Goal: Task Accomplishment & Management: Manage account settings

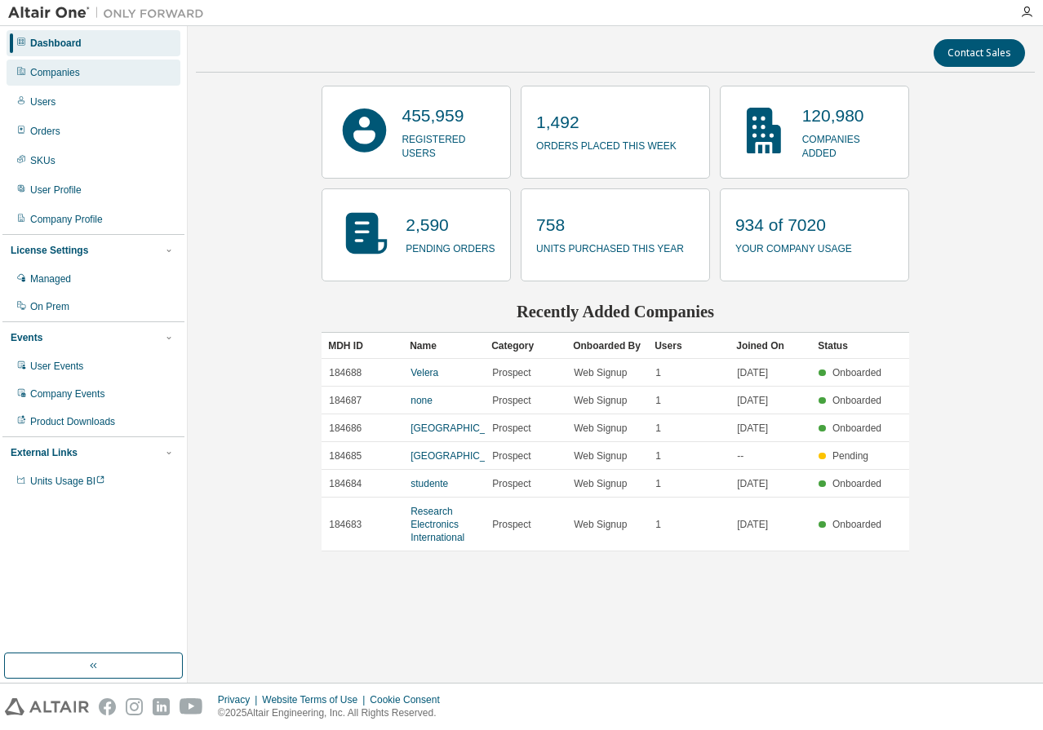
click at [45, 68] on div "Companies" at bounding box center [55, 72] width 50 height 13
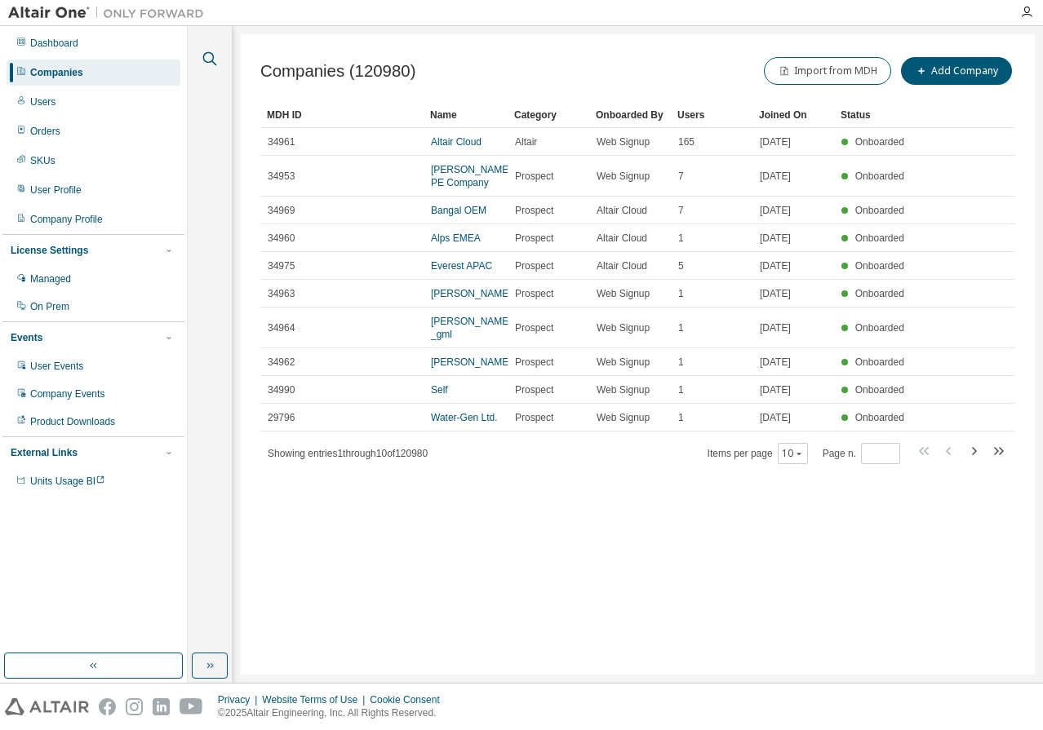
click at [201, 57] on icon "button" at bounding box center [210, 59] width 20 height 20
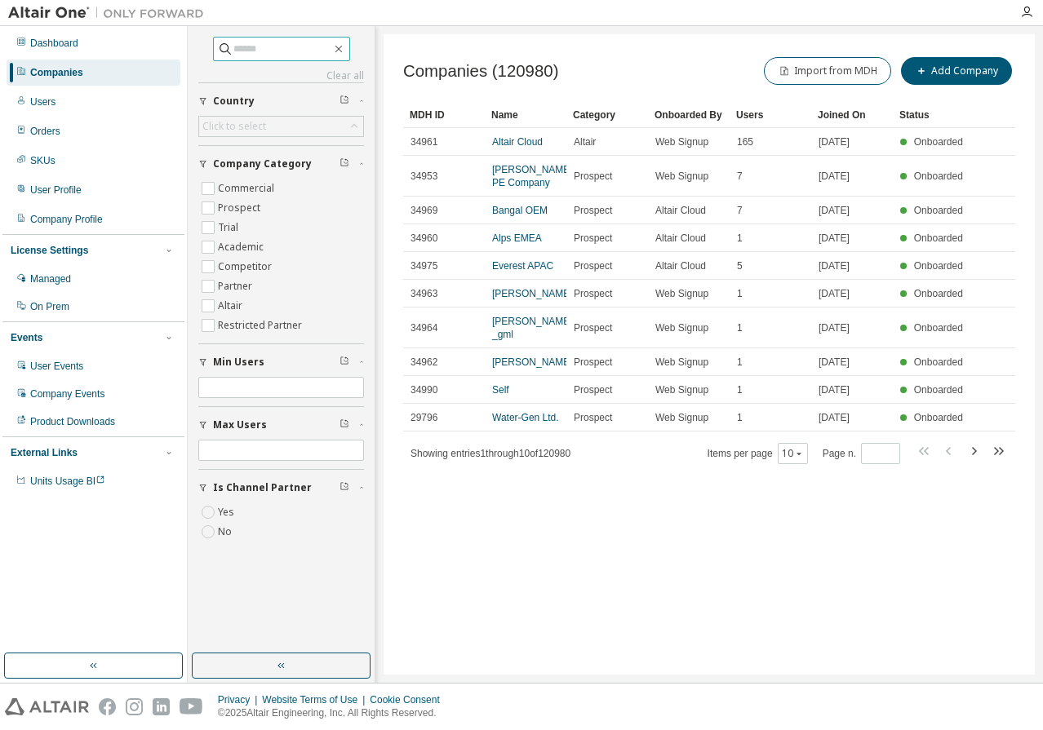
click at [242, 48] on input "text" at bounding box center [282, 49] width 98 height 16
paste input "*****"
type input "*****"
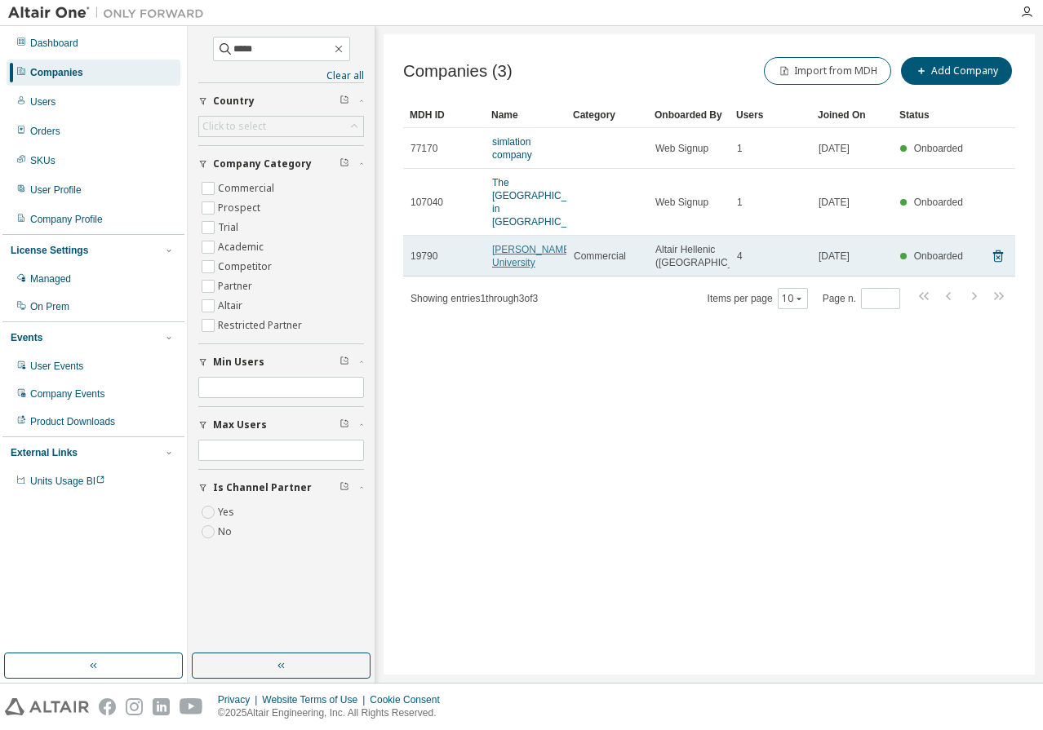
click at [502, 254] on link "[PERSON_NAME] University" at bounding box center [532, 256] width 81 height 24
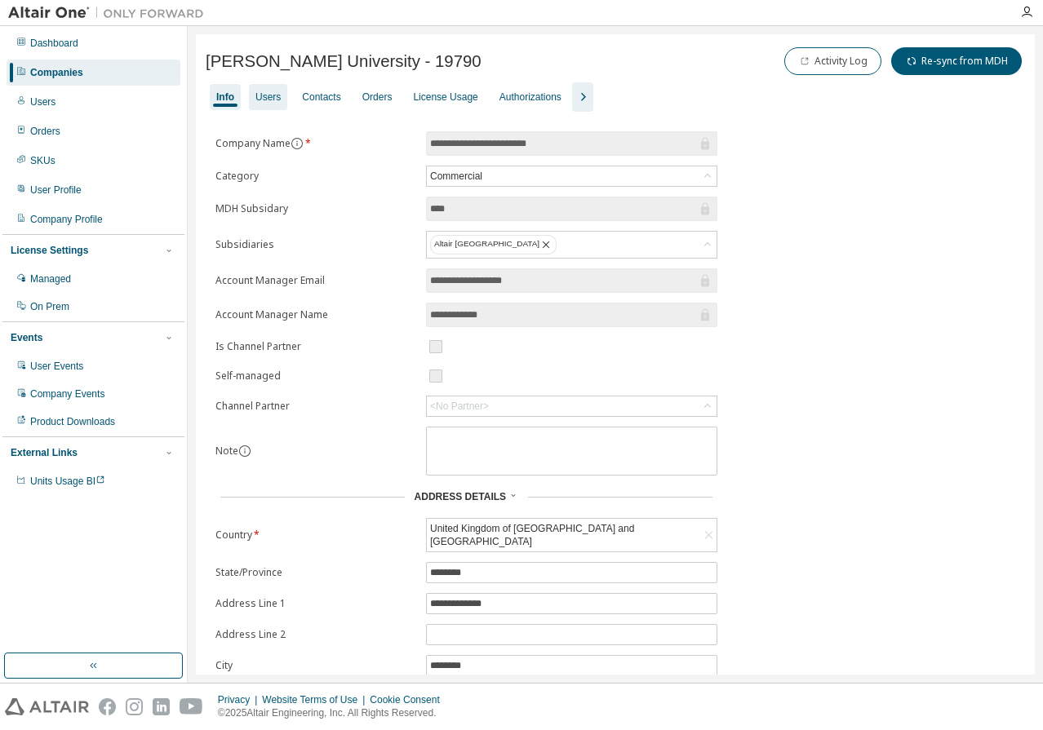
click at [266, 97] on div "Users" at bounding box center [267, 97] width 25 height 13
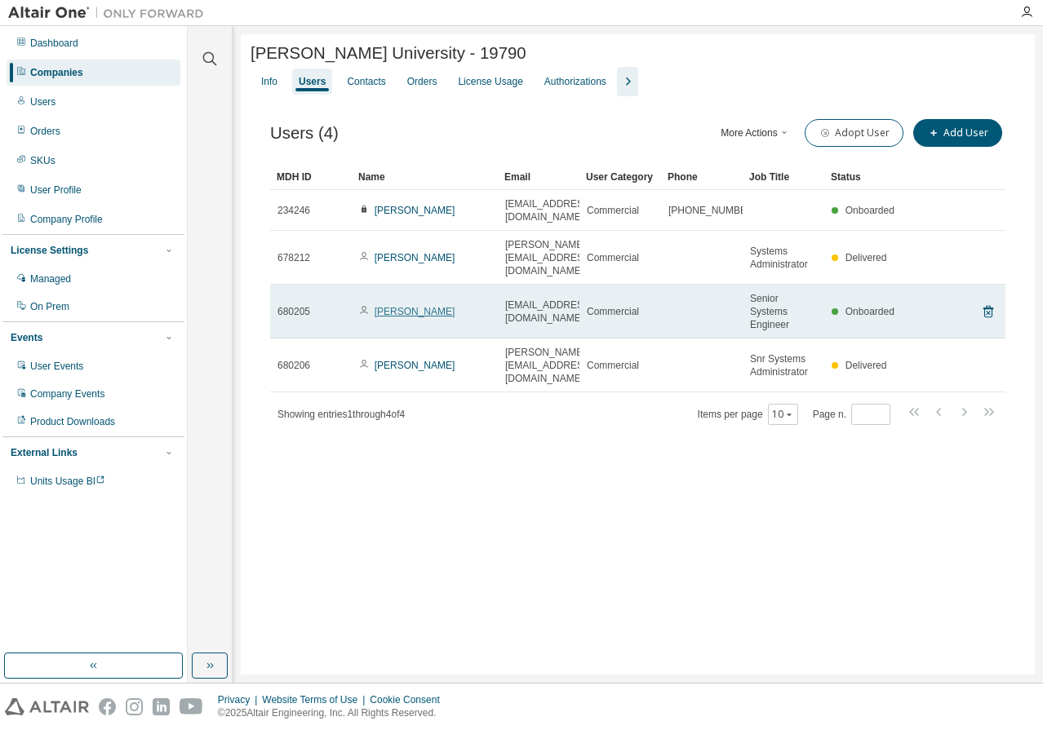
click at [386, 306] on link "[PERSON_NAME]" at bounding box center [414, 311] width 81 height 11
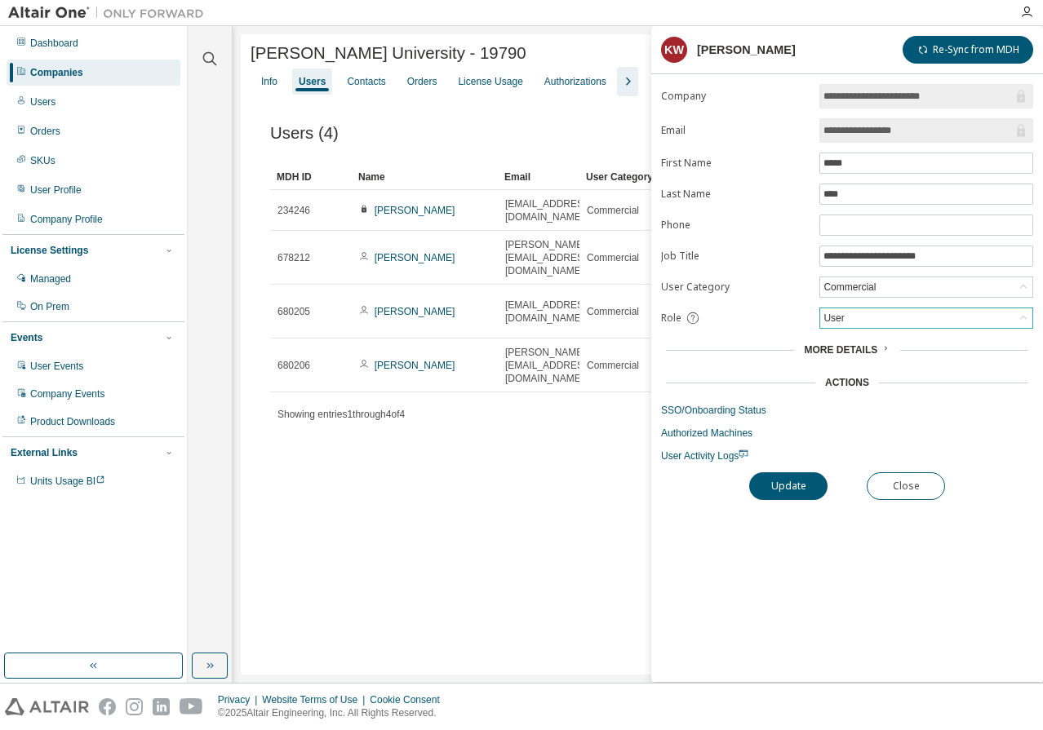
click at [830, 323] on div "User" at bounding box center [833, 318] width 25 height 18
click at [830, 356] on li "Owner" at bounding box center [925, 363] width 209 height 21
click at [773, 488] on button "Update" at bounding box center [788, 486] width 78 height 28
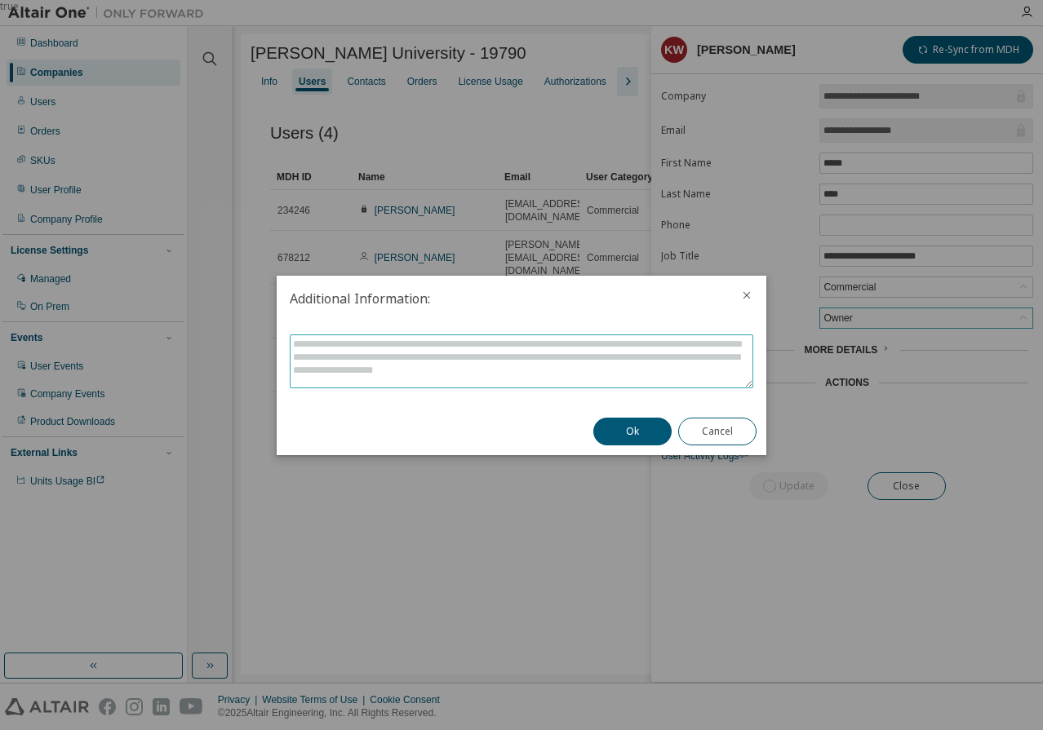
click at [348, 369] on textarea at bounding box center [521, 361] width 462 height 52
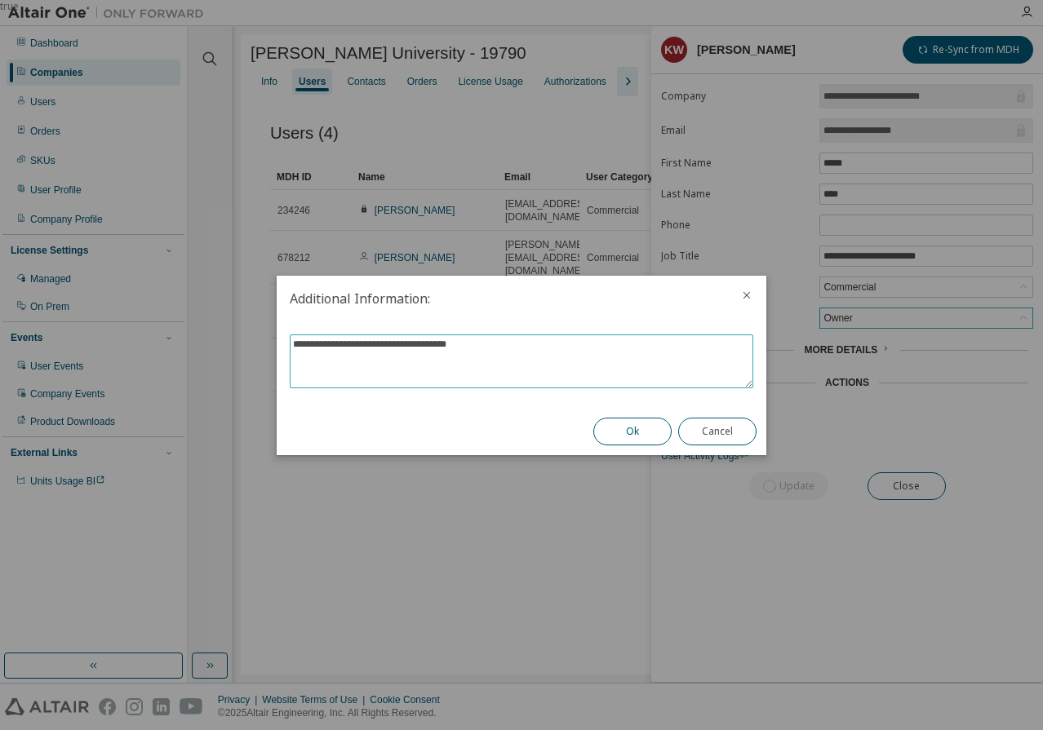
type textarea "**********"
click at [633, 428] on button "Ok" at bounding box center [632, 432] width 78 height 28
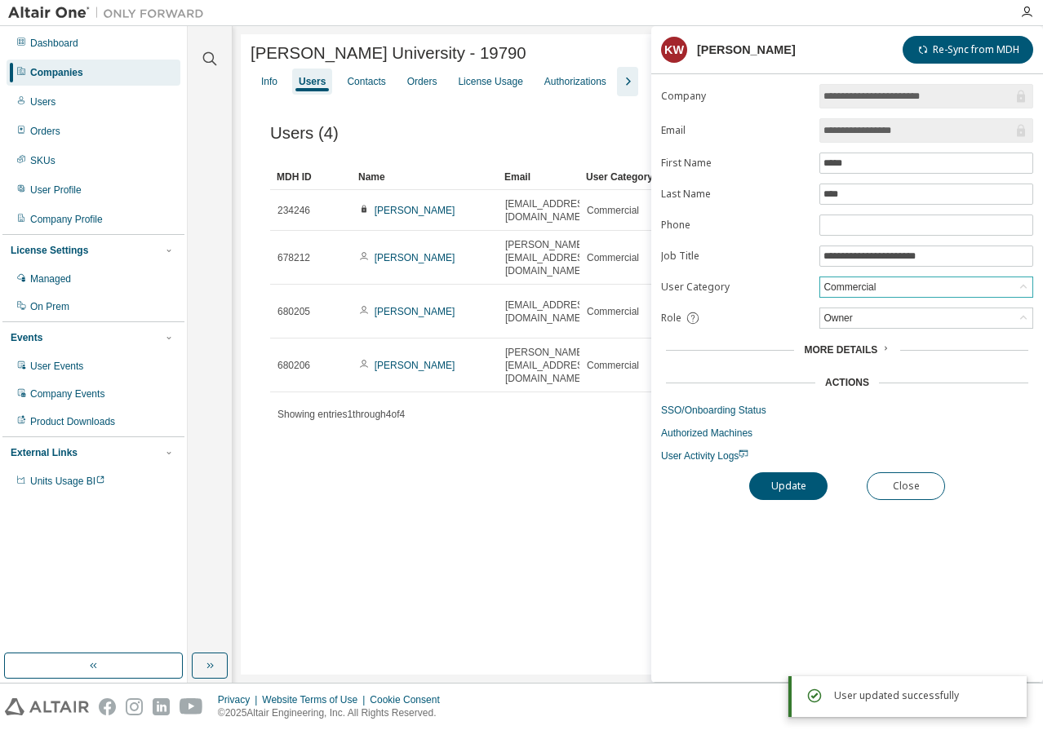
click at [833, 290] on div "Commercial" at bounding box center [849, 287] width 57 height 18
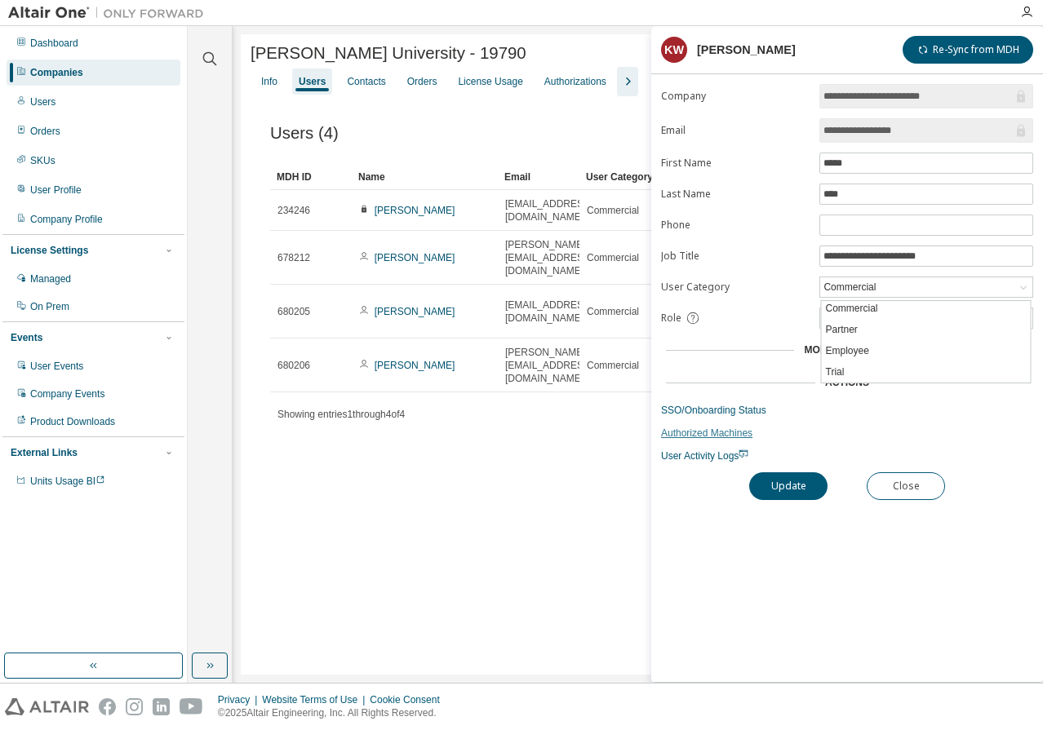
scroll to position [24, 0]
click at [690, 519] on div "**********" at bounding box center [847, 383] width 392 height 598
click at [906, 480] on button "Close" at bounding box center [905, 486] width 78 height 28
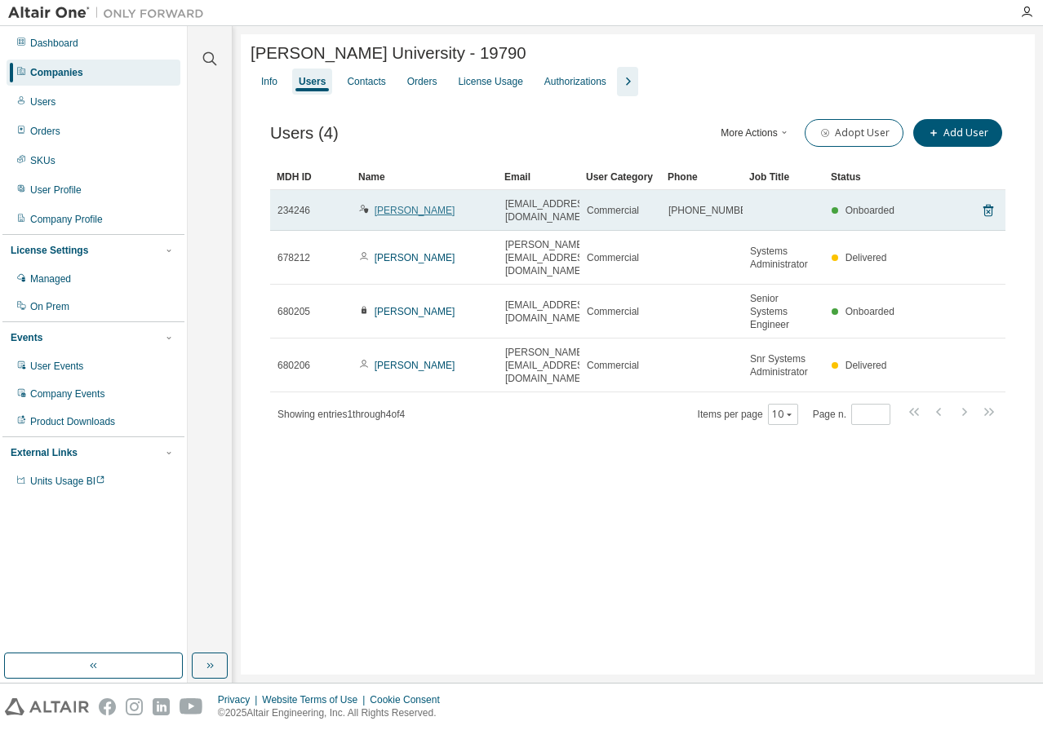
click at [414, 214] on link "[PERSON_NAME]" at bounding box center [414, 210] width 81 height 11
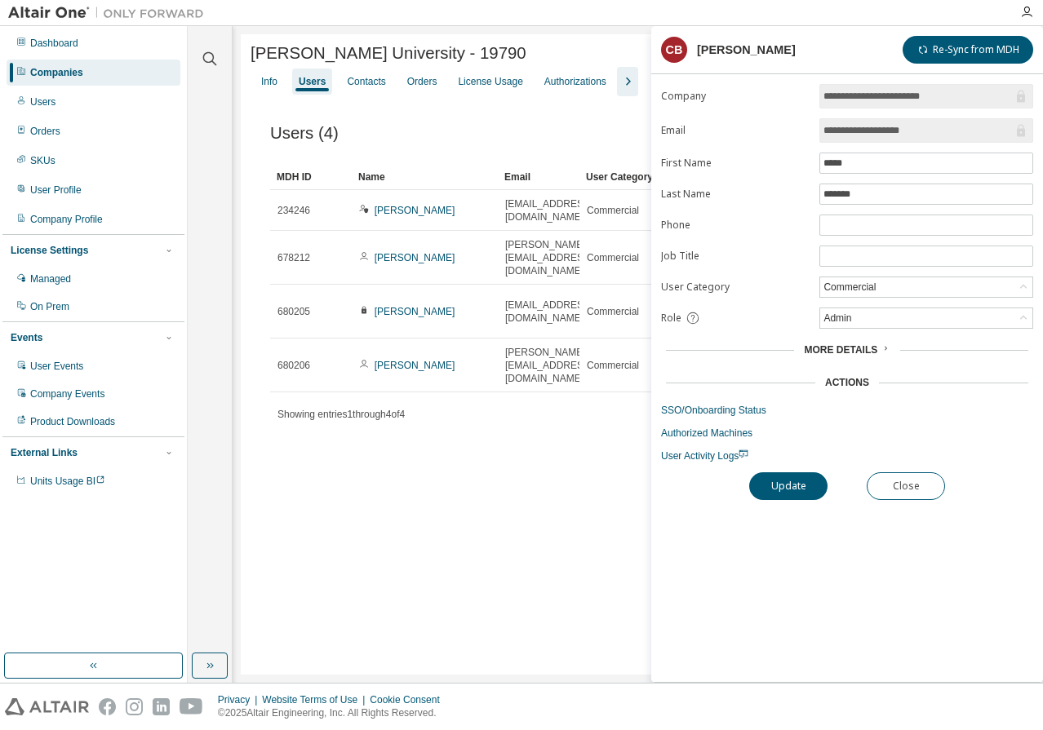
click at [348, 557] on div "Robert Gordon University - 19790 Clear Load Save Save As Field Operator Value S…" at bounding box center [638, 354] width 794 height 640
click at [399, 534] on div "Robert Gordon University - 19790 Clear Load Save Save As Field Operator Value S…" at bounding box center [638, 354] width 794 height 640
click at [484, 462] on div "Robert Gordon University - 19790 Clear Load Save Save As Field Operator Value S…" at bounding box center [638, 354] width 794 height 640
click at [593, 53] on div "[PERSON_NAME] University - 19790" at bounding box center [637, 53] width 774 height 19
click at [904, 485] on button "Close" at bounding box center [905, 486] width 78 height 28
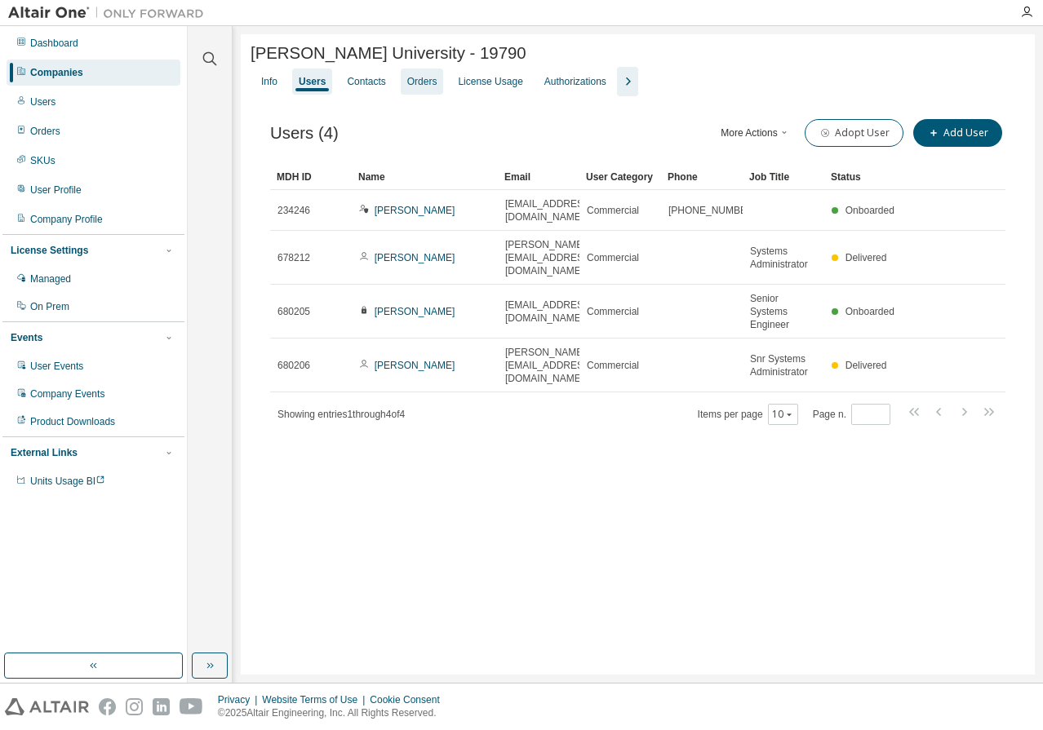
click at [432, 83] on div "Orders" at bounding box center [422, 81] width 30 height 13
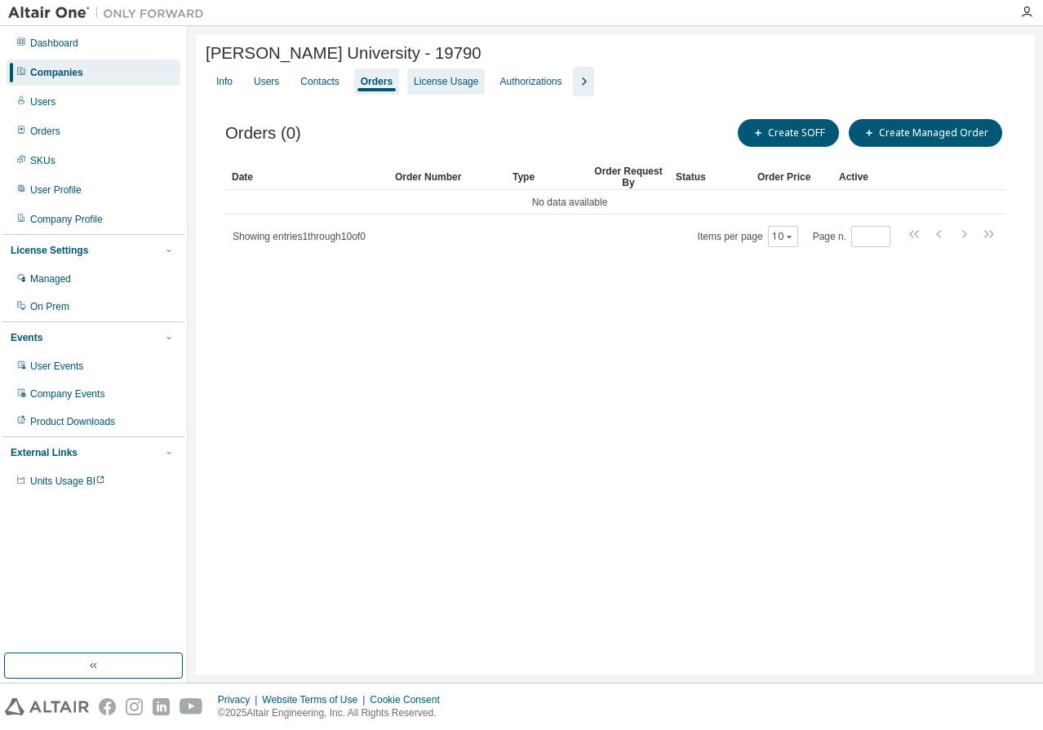
click at [435, 83] on div "License Usage" at bounding box center [446, 81] width 64 height 13
